Goal: Task Accomplishment & Management: Use online tool/utility

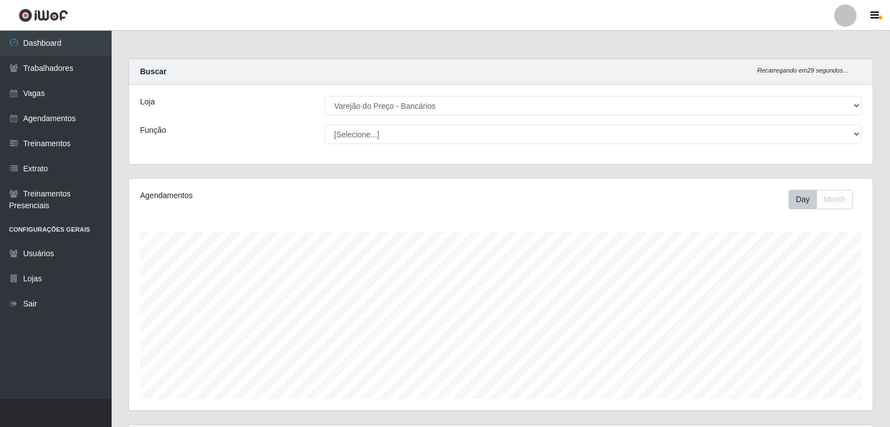
select select "157"
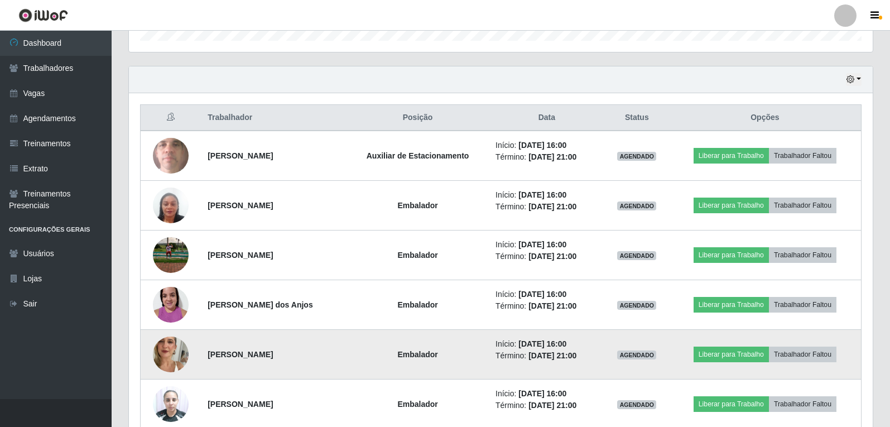
scroll to position [358, 0]
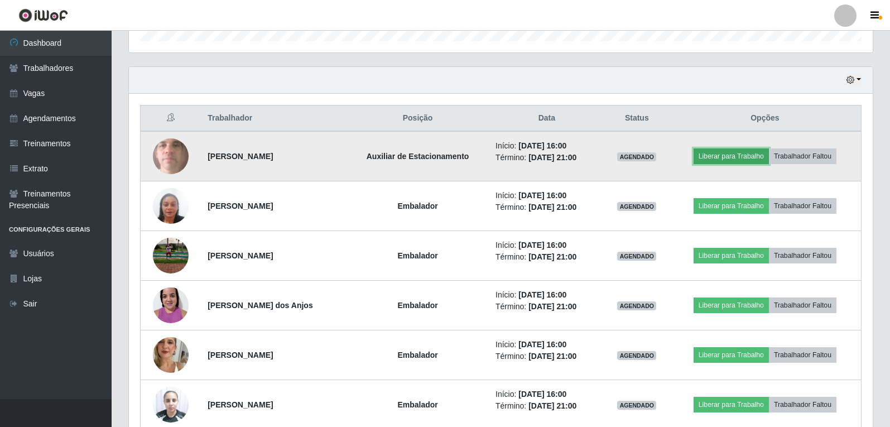
click at [750, 151] on button "Liberar para Trabalho" at bounding box center [731, 156] width 75 height 16
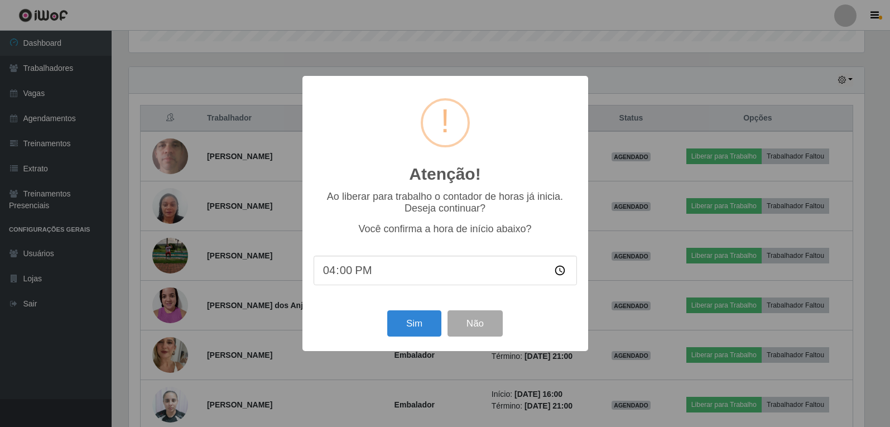
scroll to position [232, 738]
click at [402, 318] on button "Sim" at bounding box center [415, 323] width 54 height 26
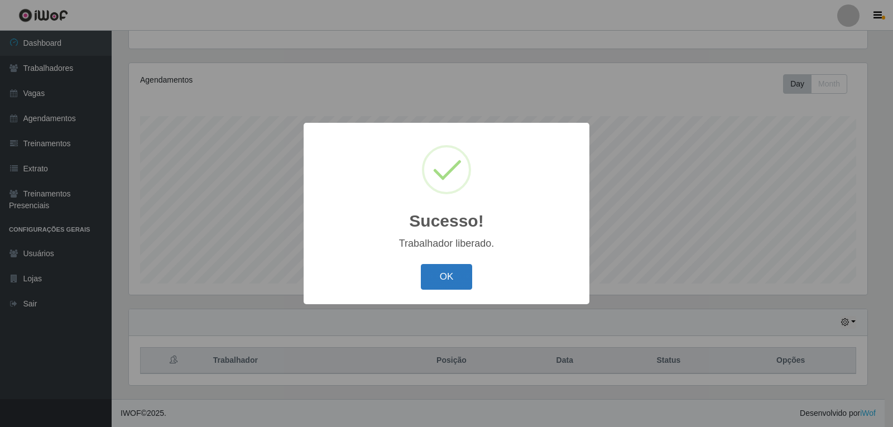
click at [442, 276] on button "OK" at bounding box center [447, 277] width 52 height 26
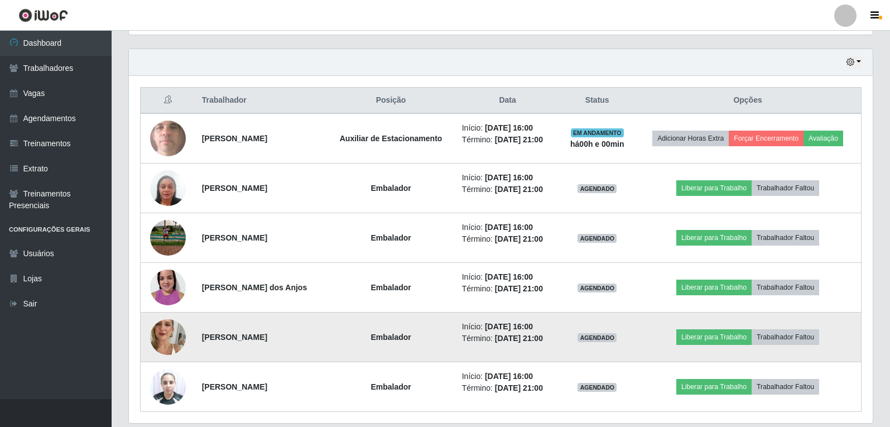
scroll to position [395, 0]
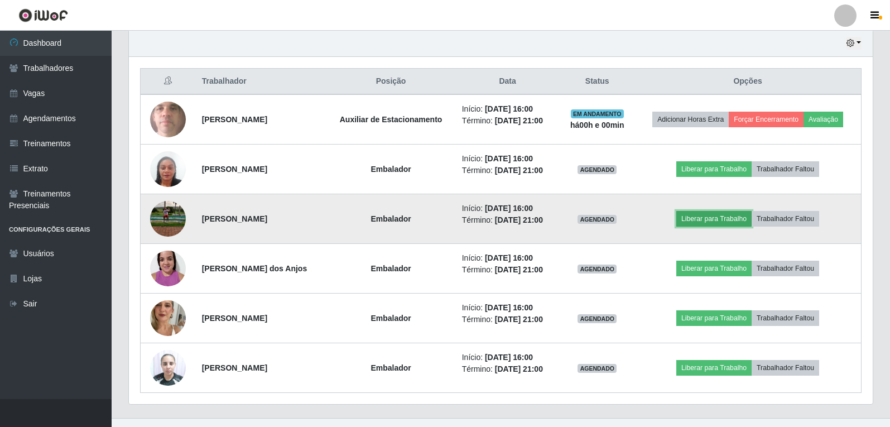
click at [716, 227] on button "Liberar para Trabalho" at bounding box center [714, 219] width 75 height 16
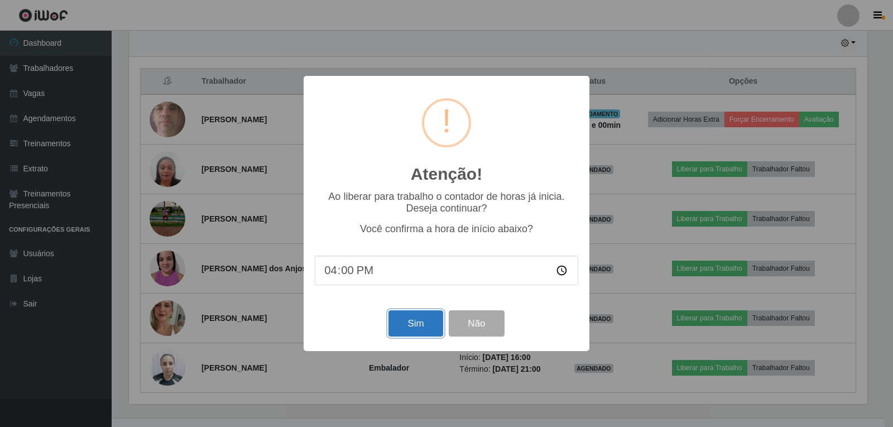
drag, startPoint x: 406, startPoint y: 323, endPoint x: 418, endPoint y: 377, distance: 55.4
click at [406, 322] on button "Sim" at bounding box center [415, 323] width 54 height 26
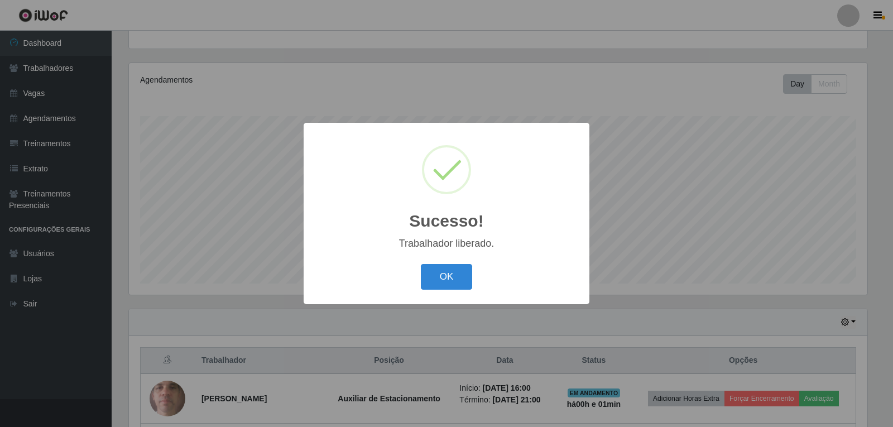
drag, startPoint x: 470, startPoint y: 291, endPoint x: 412, endPoint y: 255, distance: 68.2
click at [468, 290] on div "OK Cancel" at bounding box center [446, 277] width 263 height 32
drag, startPoint x: 412, startPoint y: 255, endPoint x: 439, endPoint y: 275, distance: 33.5
click at [421, 260] on div "Sucesso! × Trabalhador liberado. OK Cancel" at bounding box center [447, 213] width 286 height 181
click at [449, 285] on button "OK" at bounding box center [447, 277] width 52 height 26
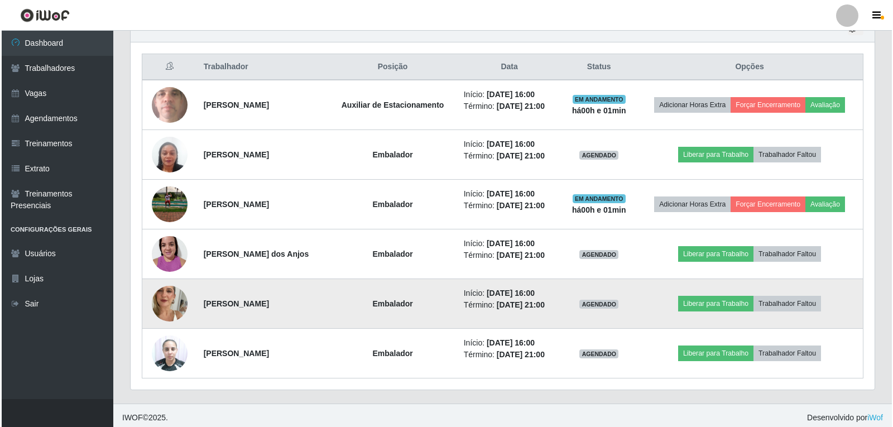
scroll to position [414, 0]
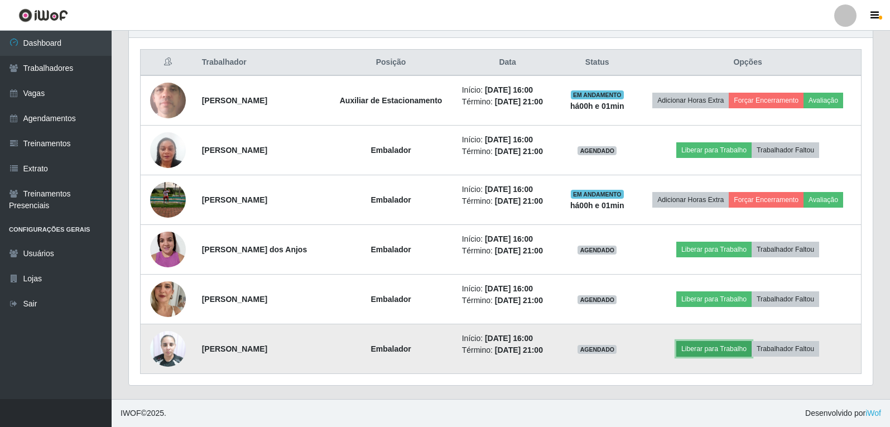
click at [714, 349] on button "Liberar para Trabalho" at bounding box center [714, 349] width 75 height 16
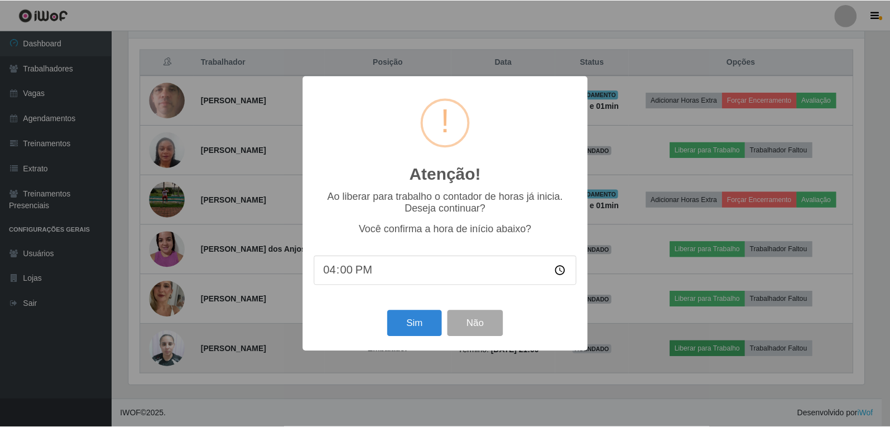
scroll to position [232, 738]
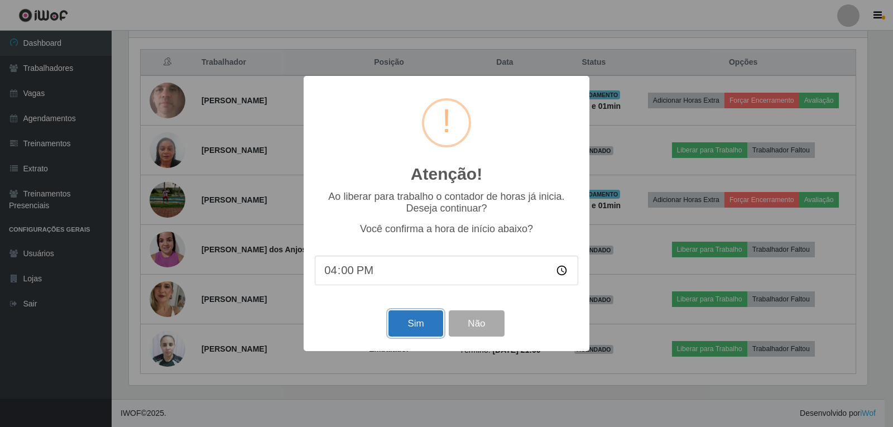
click at [420, 318] on button "Sim" at bounding box center [415, 323] width 54 height 26
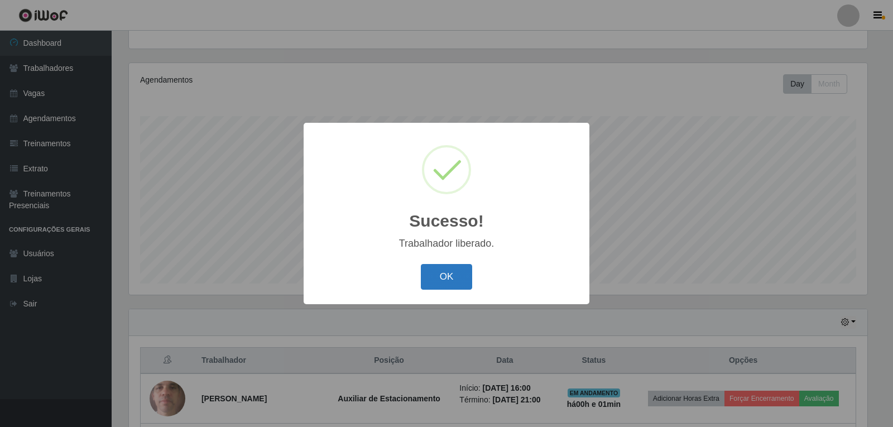
click at [424, 286] on button "OK" at bounding box center [447, 277] width 52 height 26
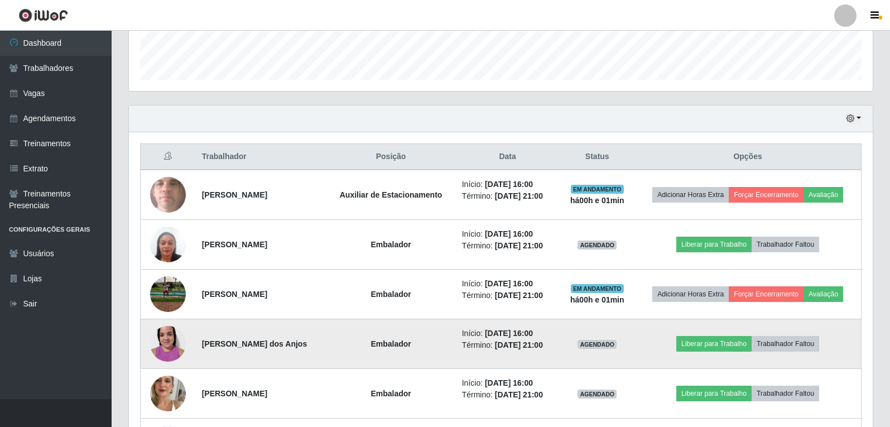
scroll to position [339, 0]
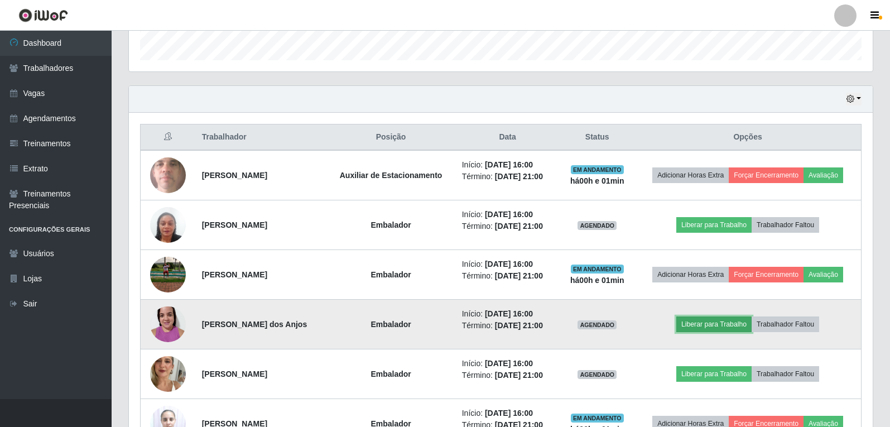
click at [718, 329] on button "Liberar para Trabalho" at bounding box center [714, 324] width 75 height 16
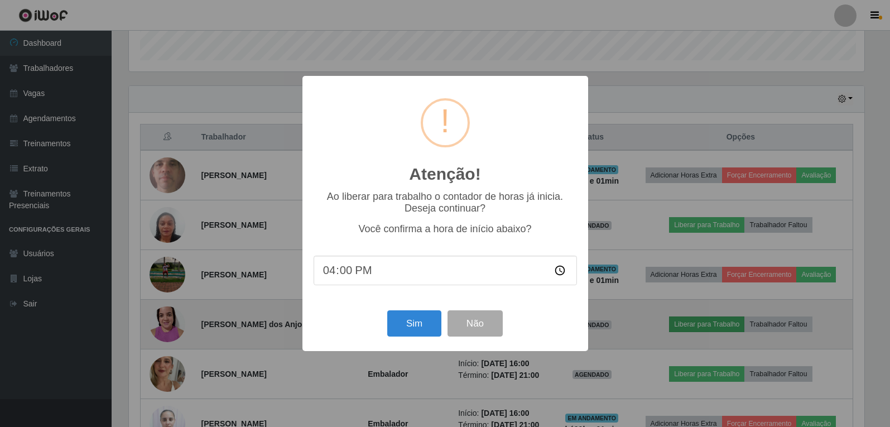
scroll to position [232, 738]
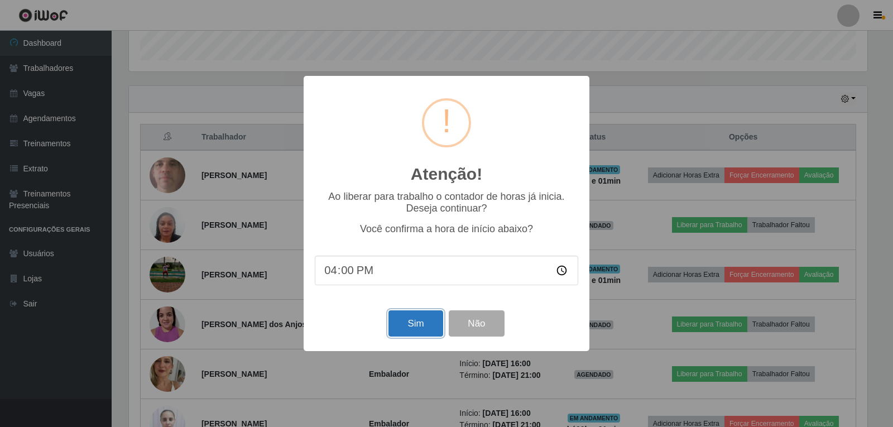
click at [406, 323] on button "Sim" at bounding box center [415, 323] width 54 height 26
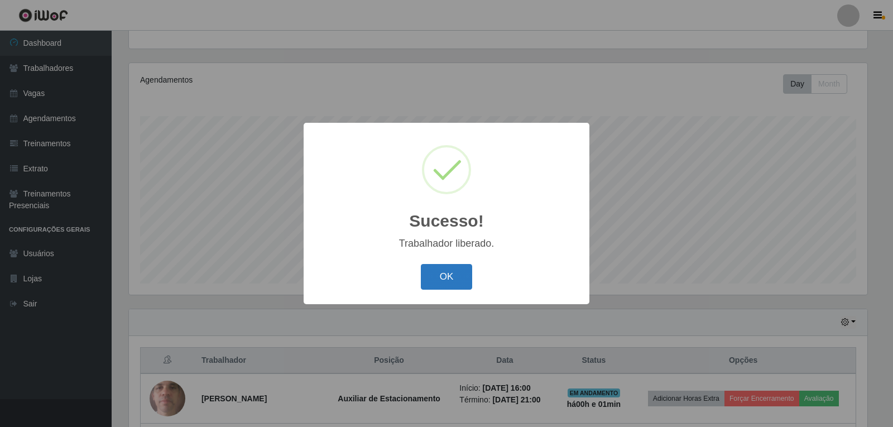
click at [447, 274] on button "OK" at bounding box center [447, 277] width 52 height 26
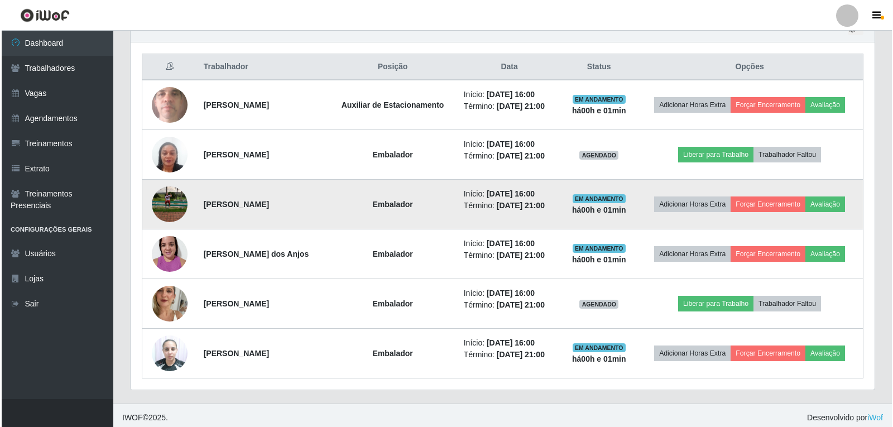
scroll to position [414, 0]
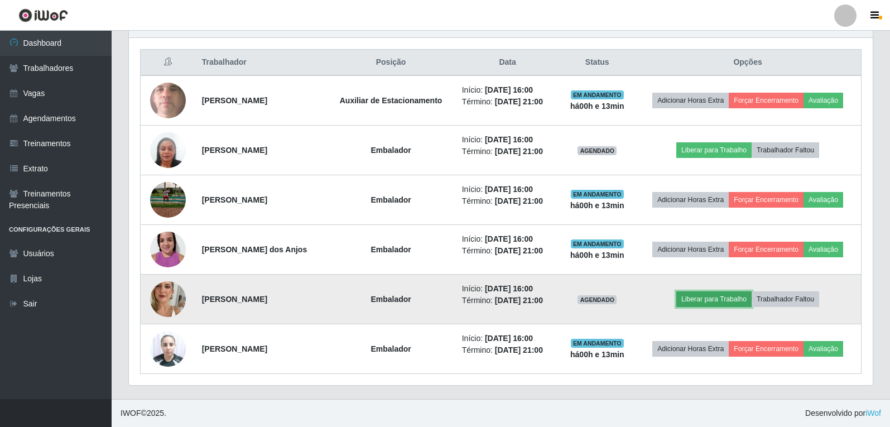
click at [703, 306] on button "Liberar para Trabalho" at bounding box center [714, 299] width 75 height 16
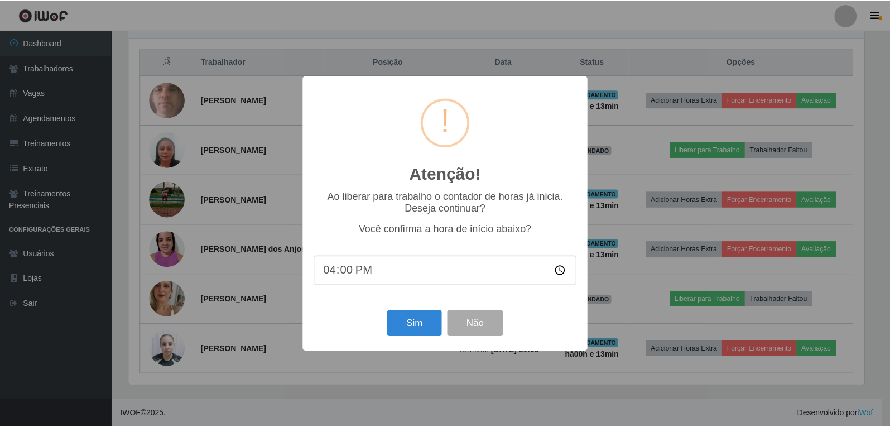
scroll to position [232, 738]
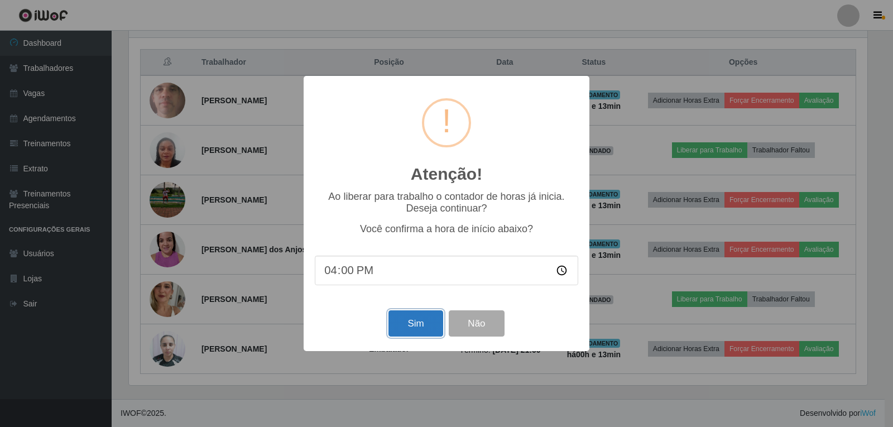
click at [400, 329] on button "Sim" at bounding box center [415, 323] width 54 height 26
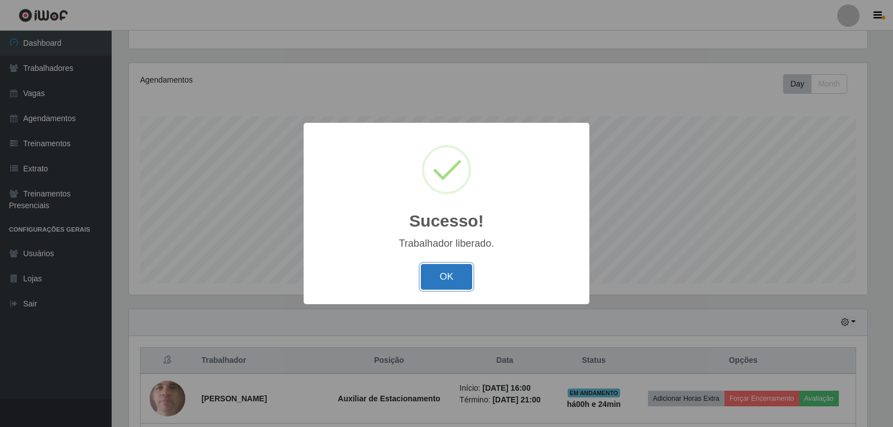
click at [443, 282] on button "OK" at bounding box center [447, 277] width 52 height 26
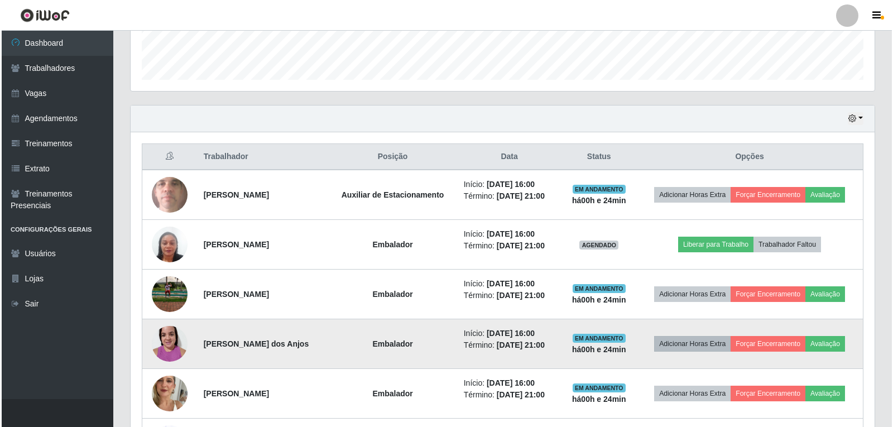
scroll to position [339, 0]
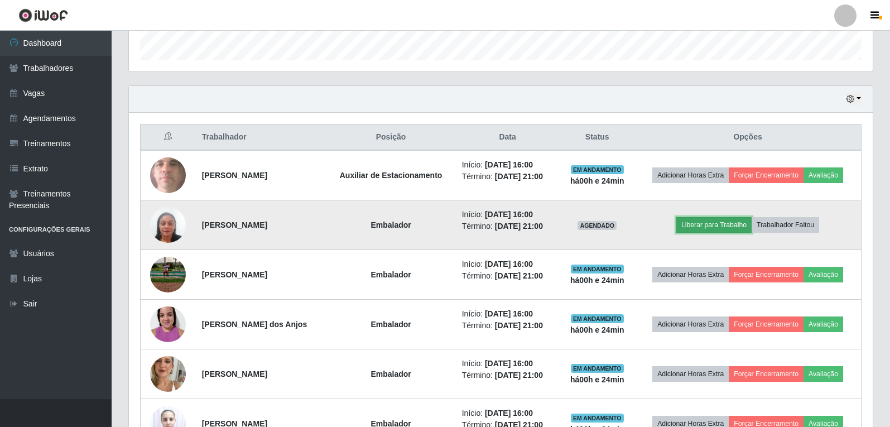
click at [716, 228] on button "Liberar para Trabalho" at bounding box center [714, 225] width 75 height 16
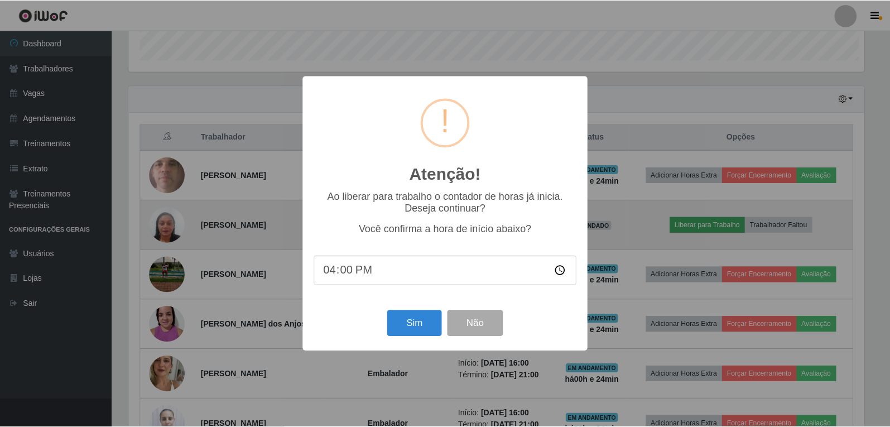
scroll to position [232, 738]
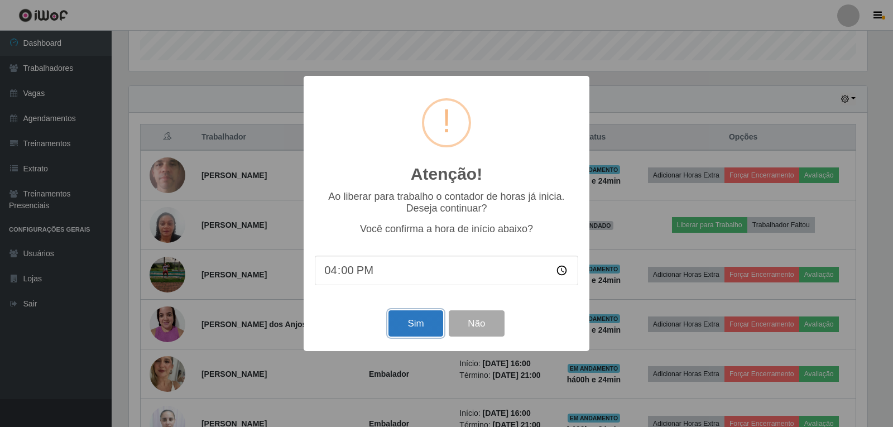
click at [401, 320] on button "Sim" at bounding box center [415, 323] width 54 height 26
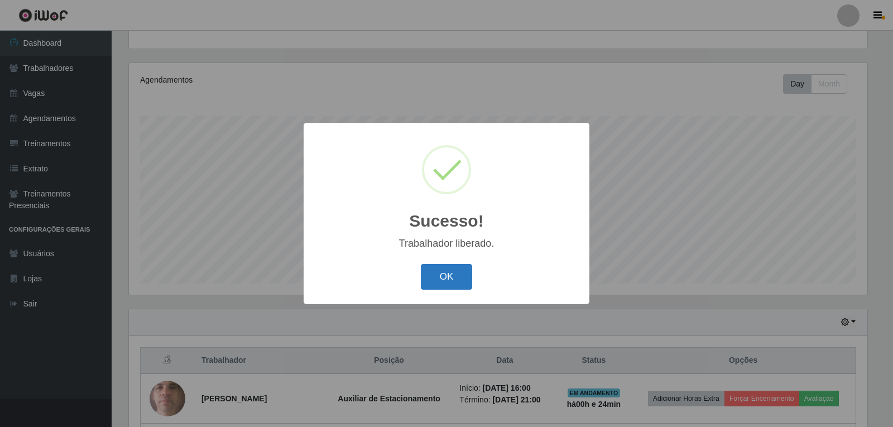
click at [447, 273] on button "OK" at bounding box center [447, 277] width 52 height 26
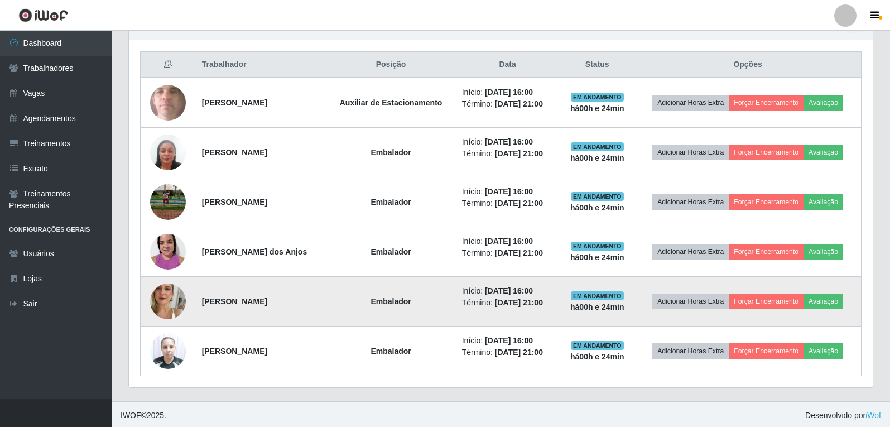
scroll to position [414, 0]
